Goal: Check status

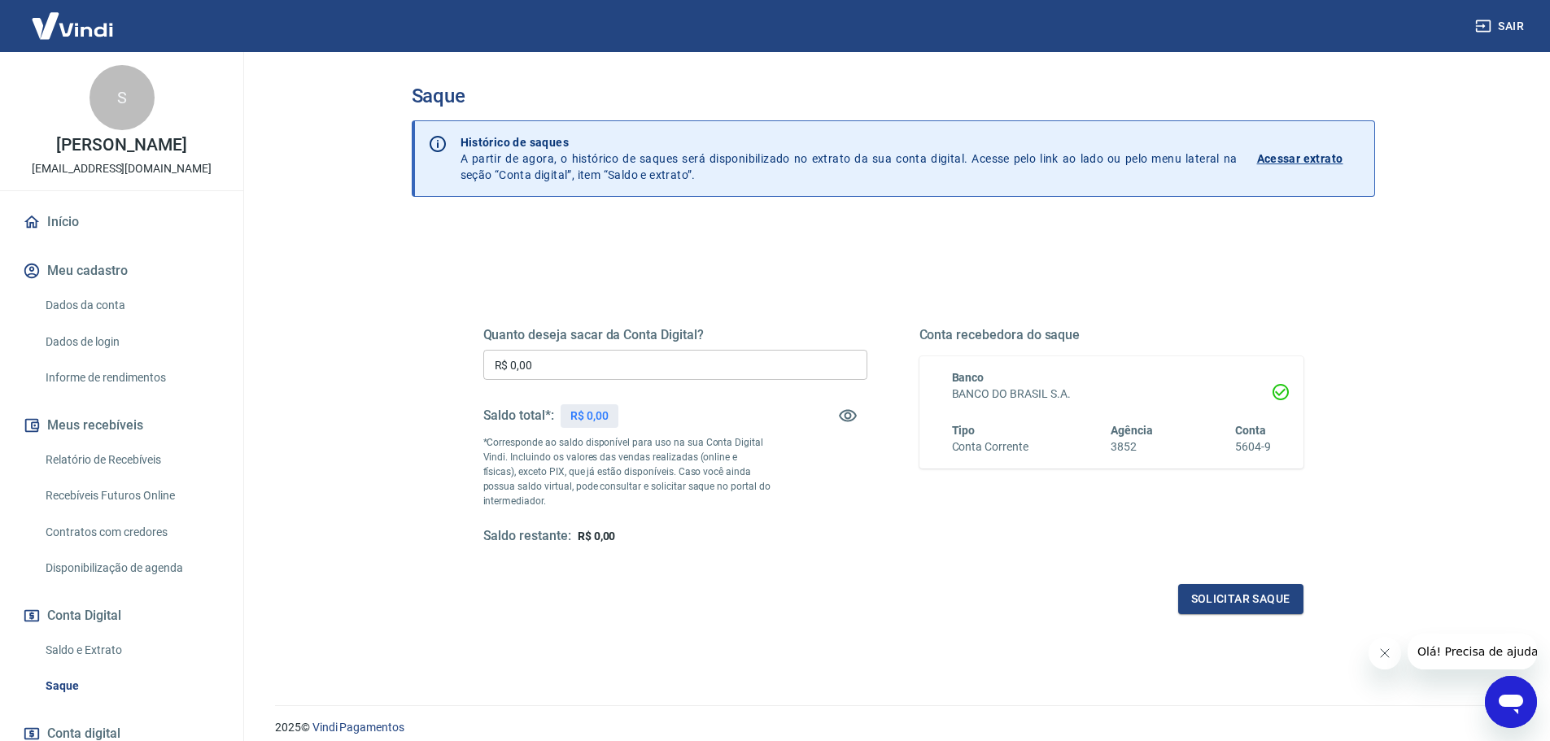
click at [760, 530] on div "Saldo restante: R$ 0,00" at bounding box center [675, 536] width 384 height 17
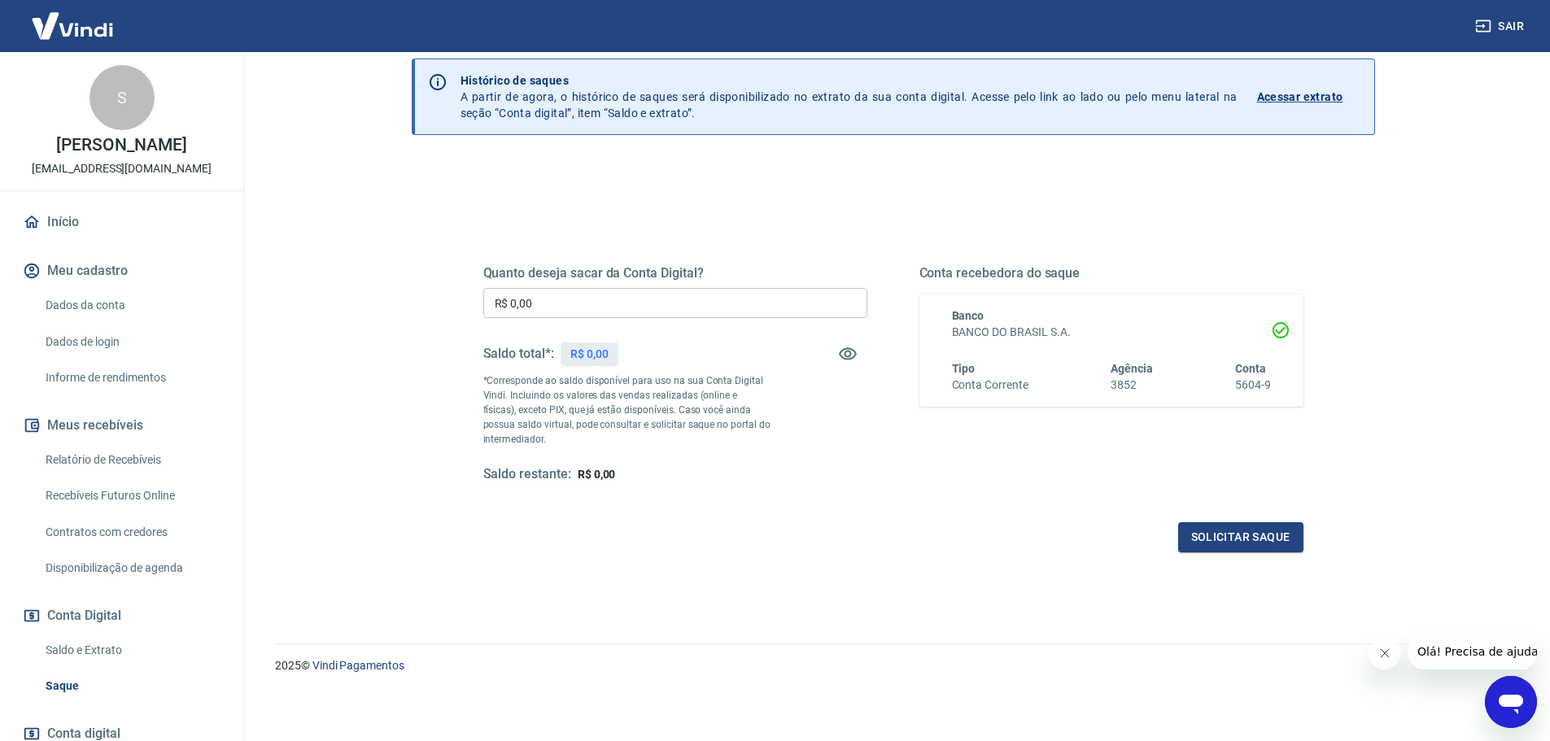
scroll to position [63, 0]
click at [113, 667] on link "Saldo e Extrato" at bounding box center [131, 650] width 185 height 33
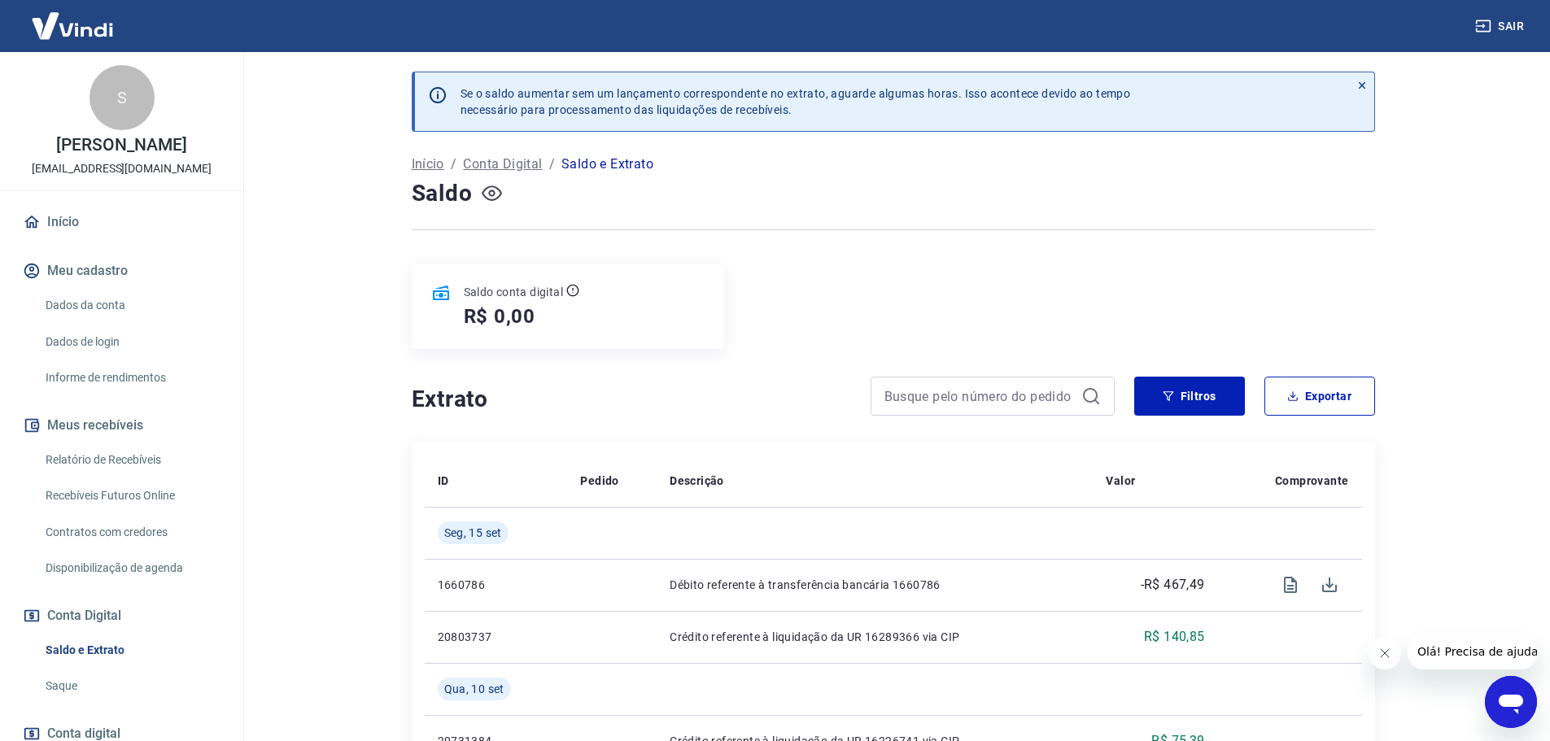
click at [497, 204] on button "button" at bounding box center [492, 194] width 26 height 26
click at [494, 198] on icon "button" at bounding box center [492, 193] width 20 height 20
click at [962, 270] on div "Saldo conta digital R$ 0,00" at bounding box center [894, 306] width 964 height 85
